Goal: Information Seeking & Learning: Check status

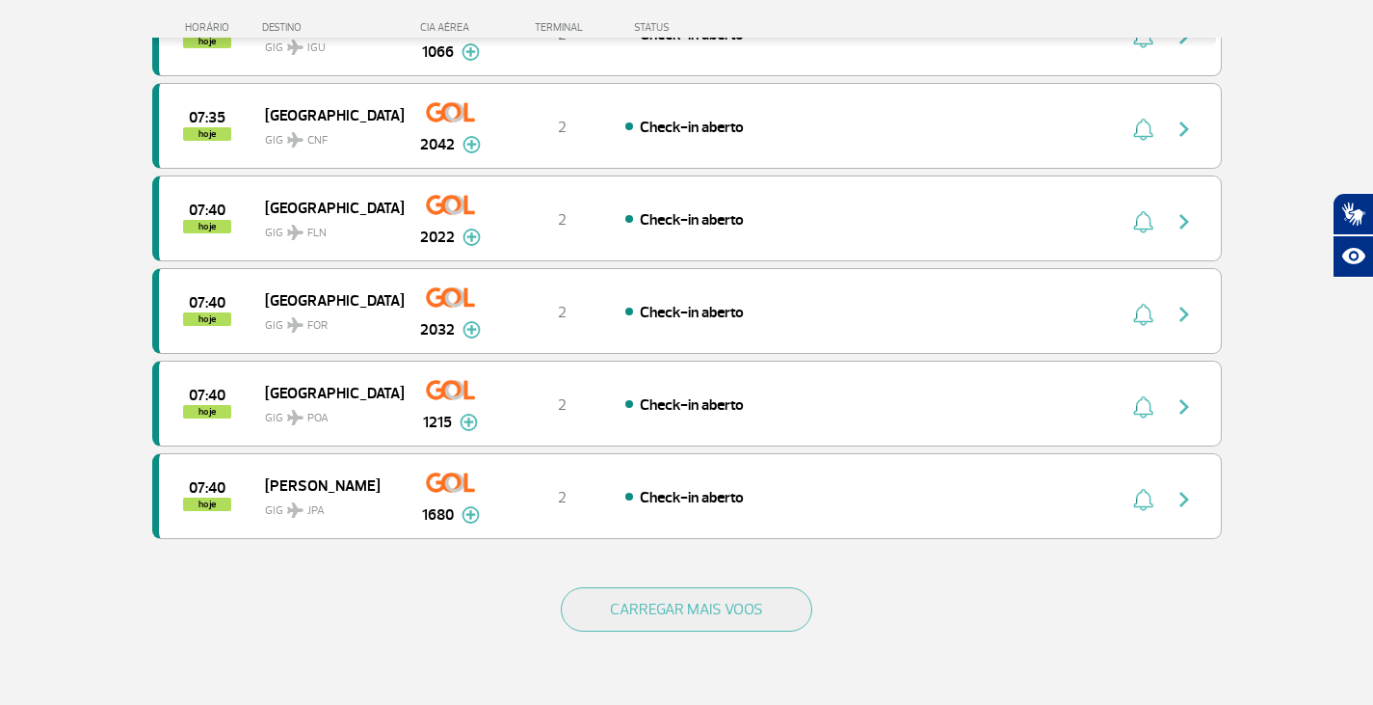
scroll to position [1735, 0]
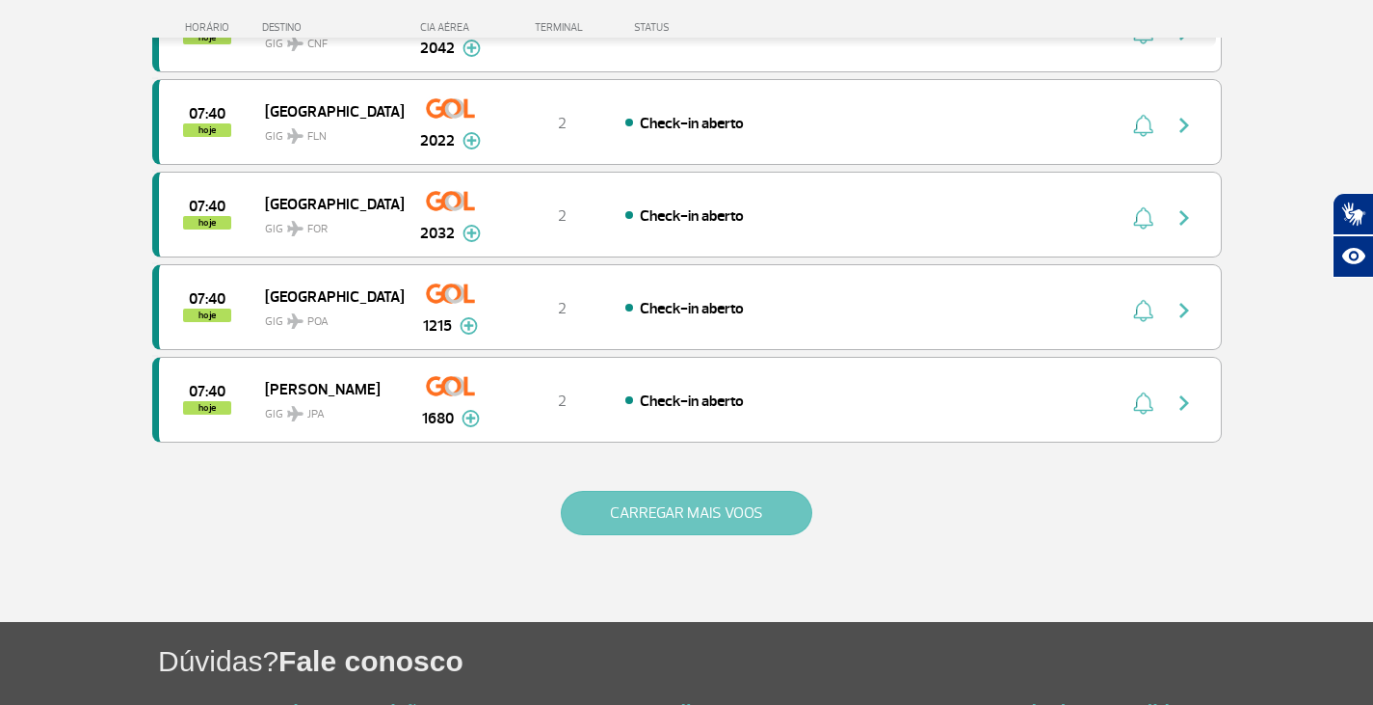
click at [770, 515] on button "CARREGAR MAIS VOOS" at bounding box center [687, 513] width 252 height 44
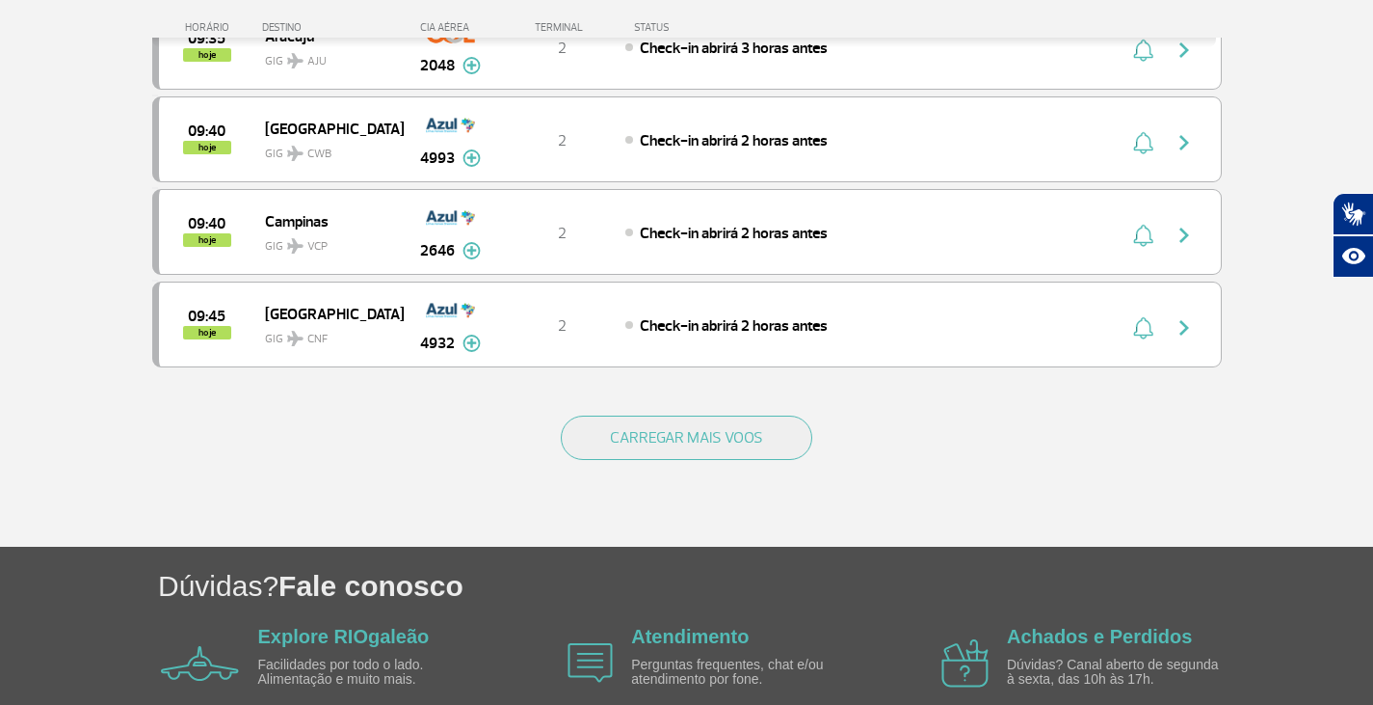
scroll to position [3662, 0]
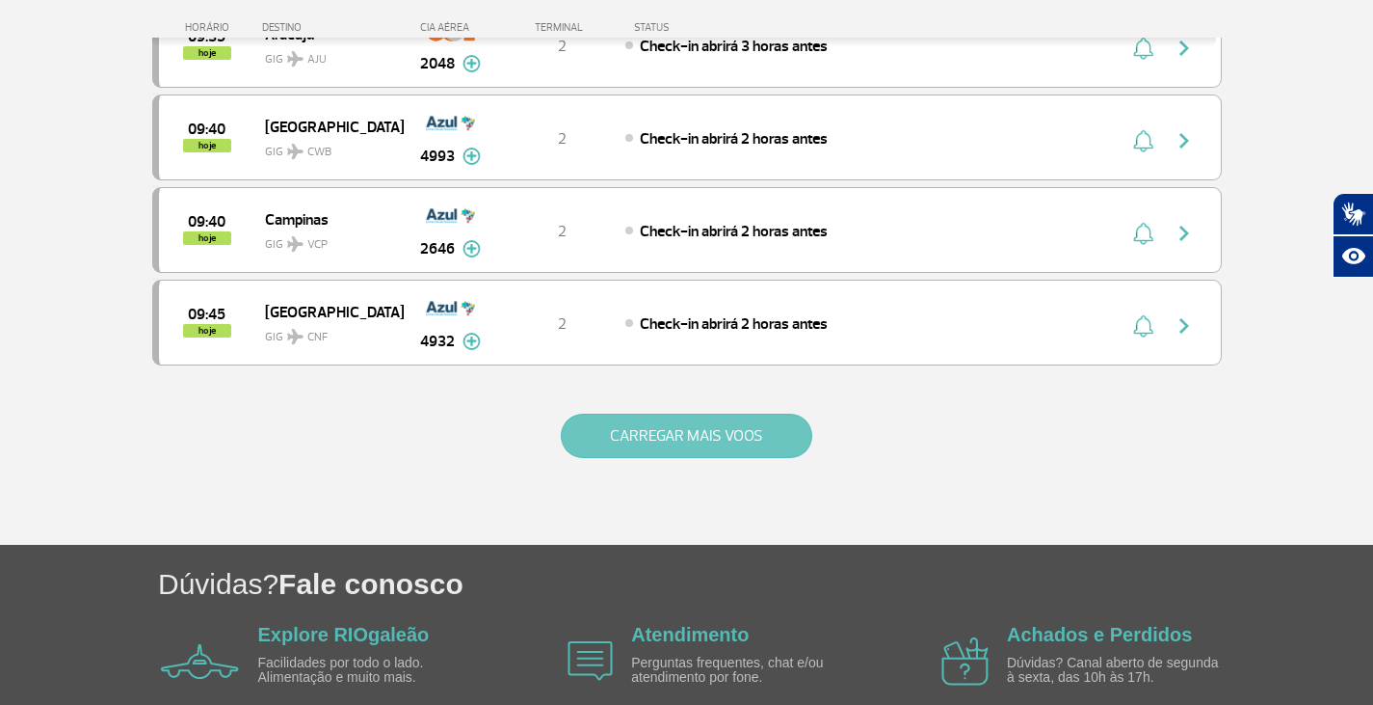
click at [574, 439] on button "CARREGAR MAIS VOOS" at bounding box center [687, 435] width 252 height 44
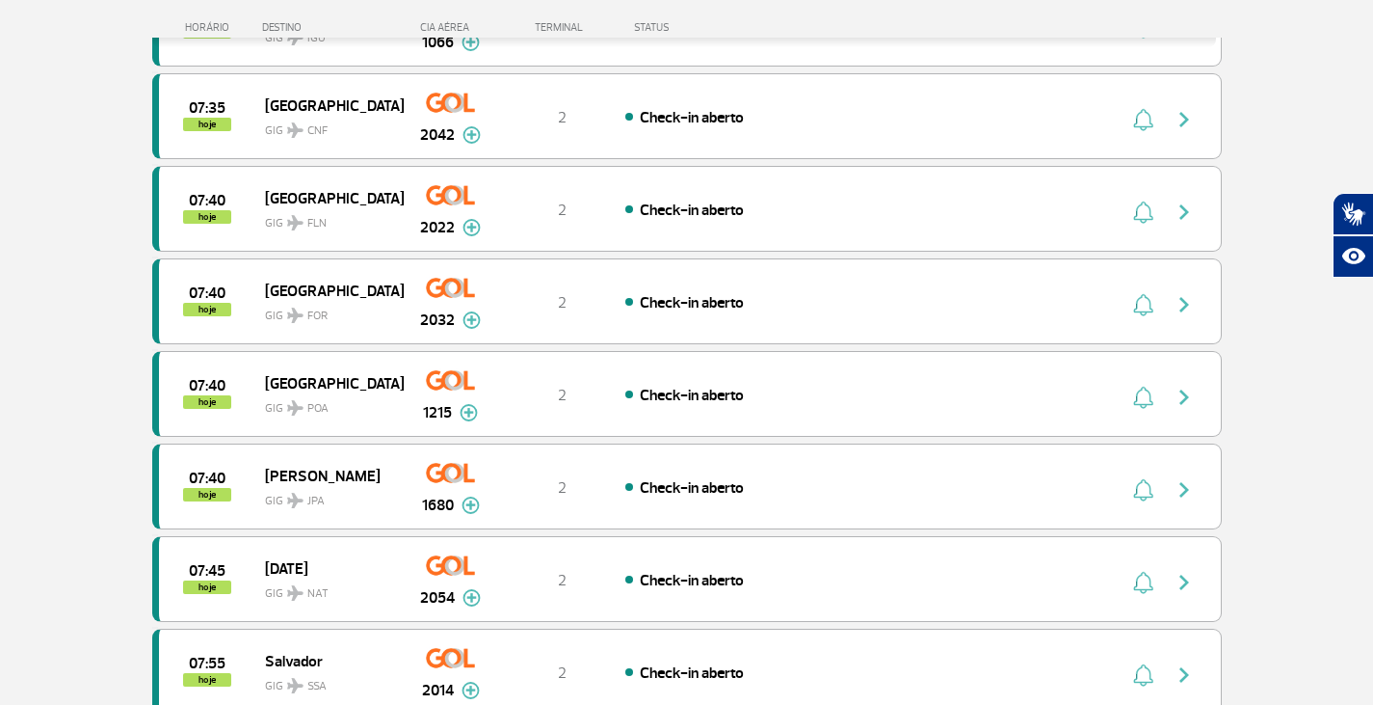
scroll to position [1542, 0]
